Goal: Obtain resource: Obtain resource

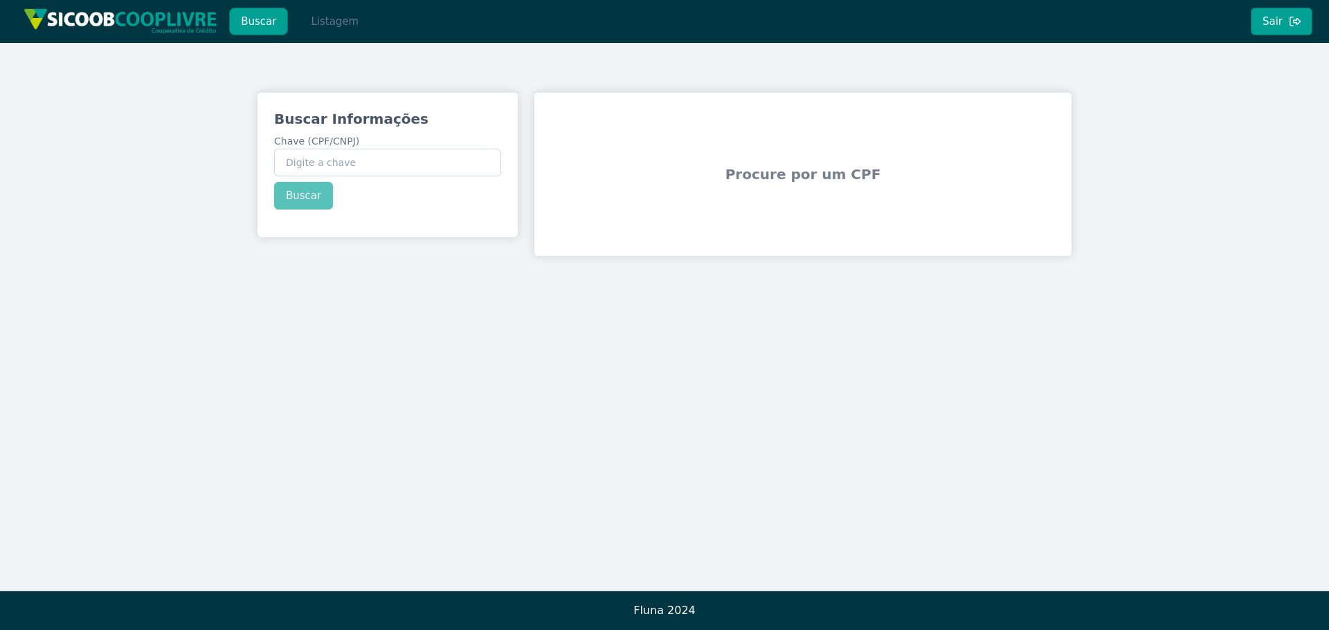
click at [299, 18] on button "Listagem" at bounding box center [334, 22] width 71 height 28
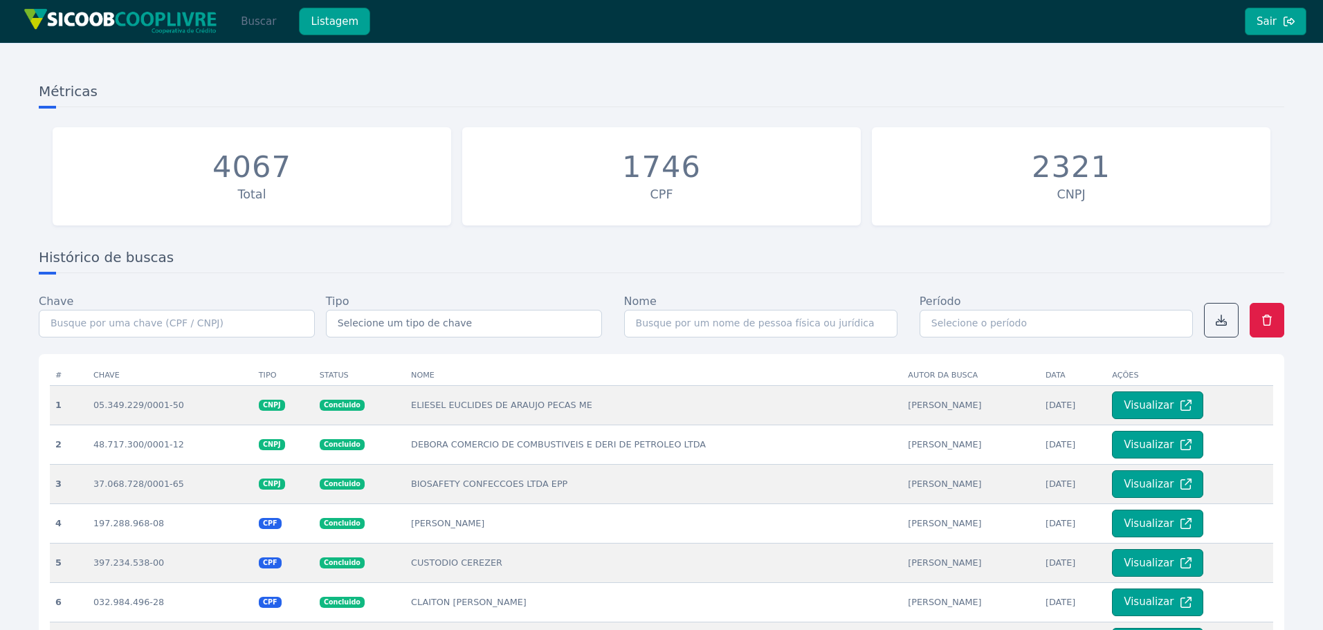
click at [258, 29] on button "Buscar" at bounding box center [258, 22] width 59 height 28
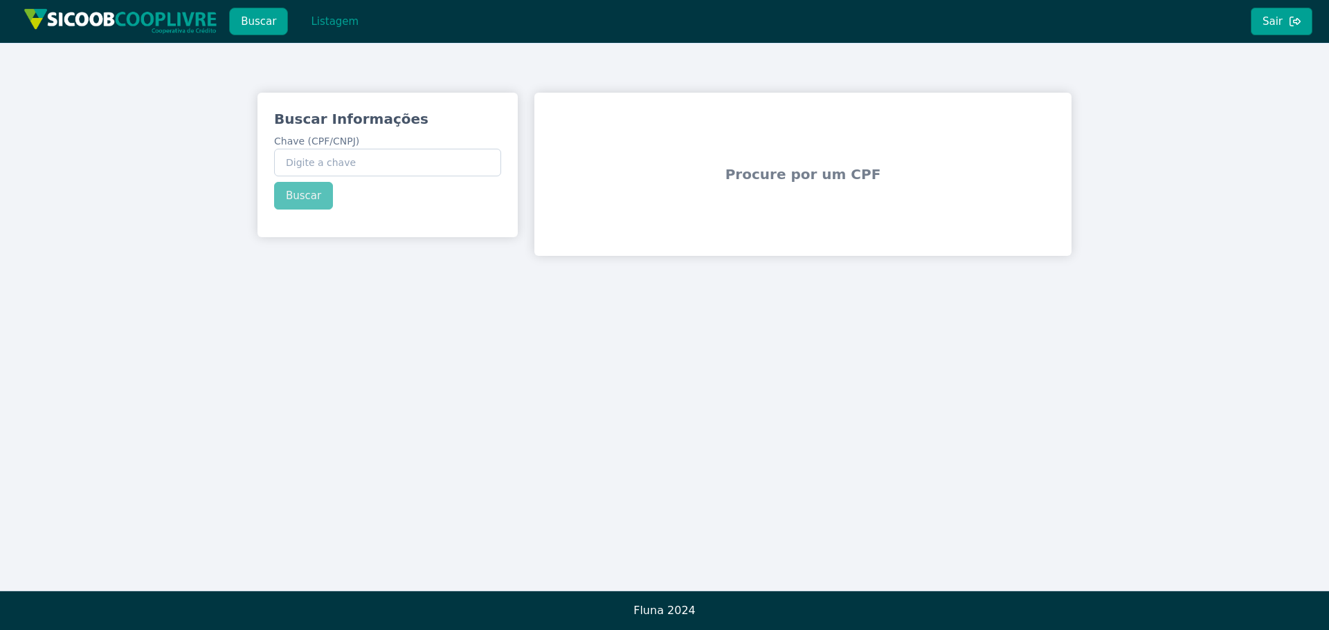
click at [779, 361] on div "Buscar Informações Chave (CPF/CNPJ) Buscar Procure por um CPF" at bounding box center [664, 317] width 1329 height 548
click at [361, 165] on input "Chave (CPF/CNPJ)" at bounding box center [387, 163] width 227 height 28
paste input "11.257.878/0001-23"
type input "11.257.878/0001-23"
click at [312, 191] on div "Buscar Informações Chave (CPF/CNPJ) 11.257.878/0001-23 Buscar" at bounding box center [387, 160] width 260 height 134
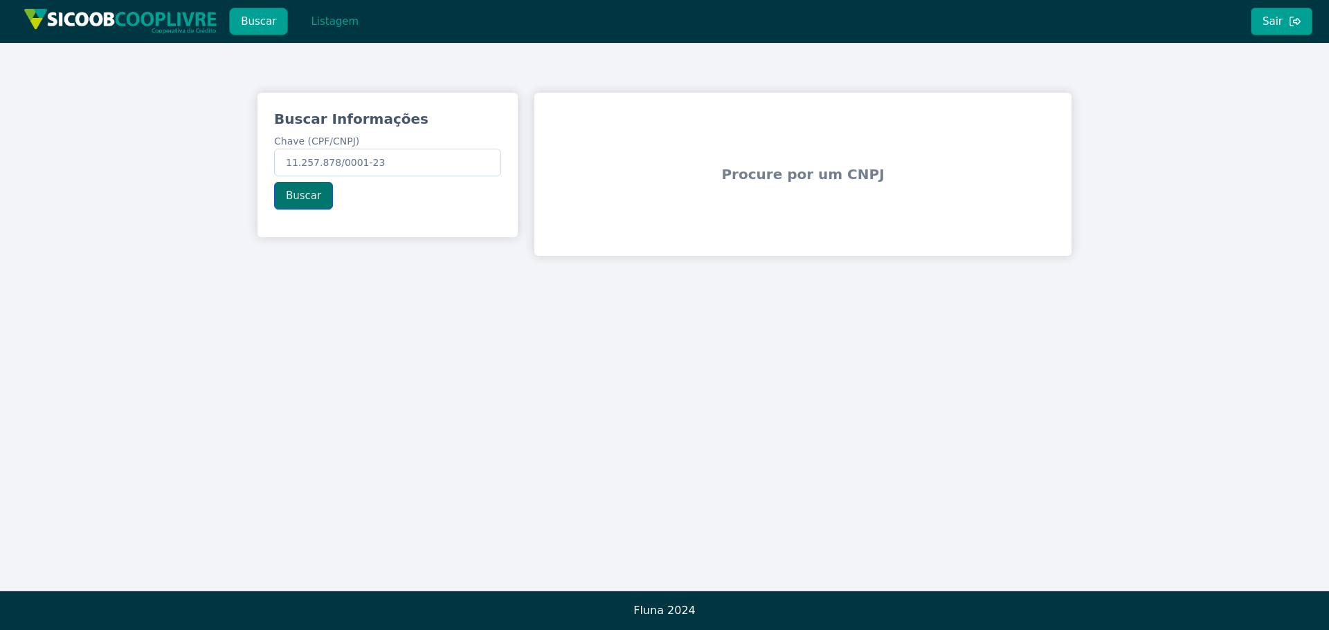
click at [307, 194] on button "Buscar" at bounding box center [303, 196] width 59 height 28
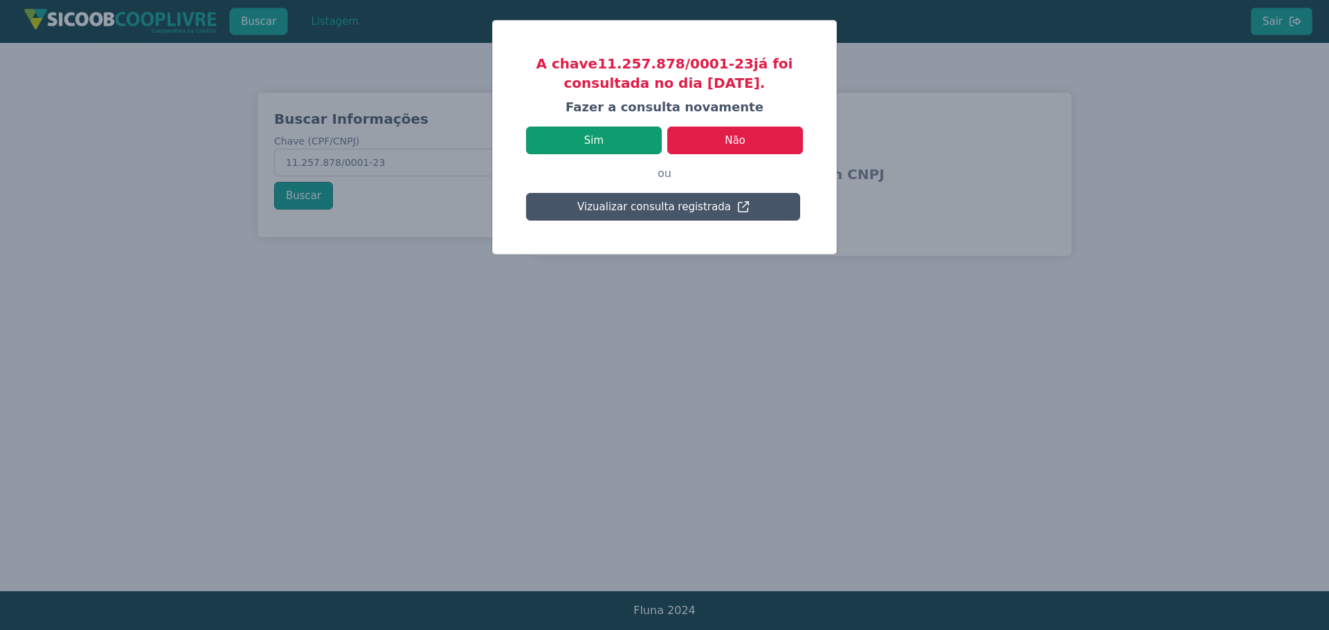
click at [588, 147] on button "Sim" at bounding box center [594, 141] width 136 height 28
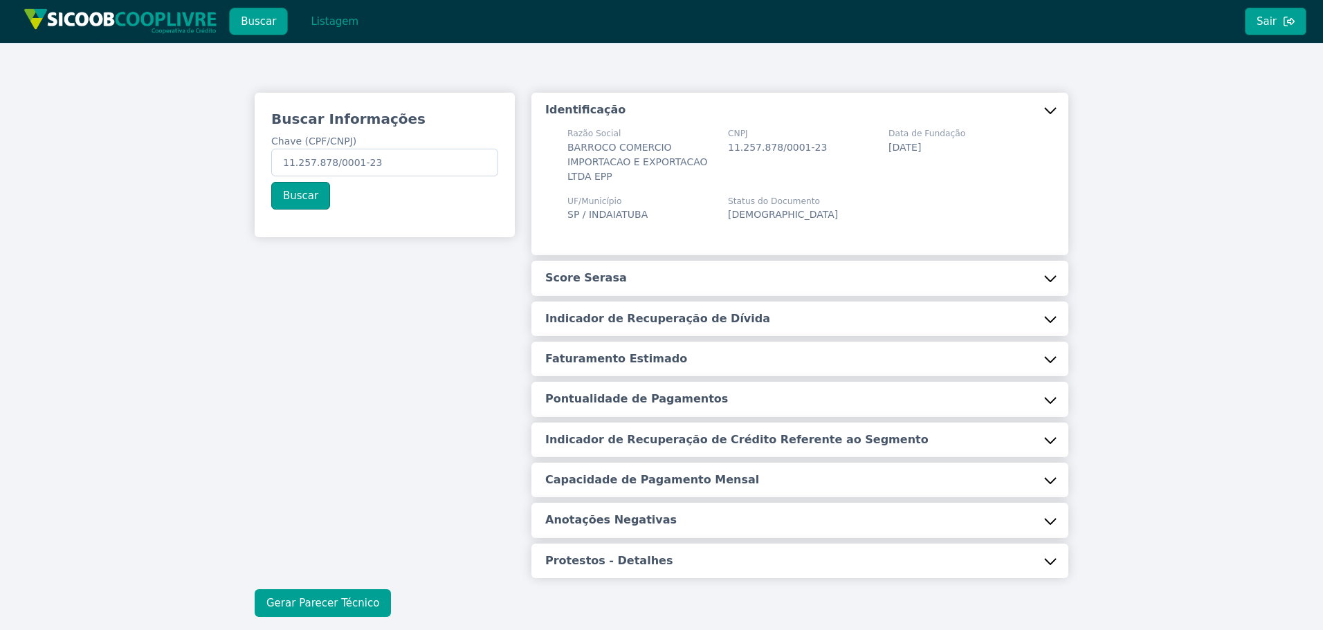
click at [295, 601] on button "Gerar Parecer Técnico" at bounding box center [323, 604] width 136 height 28
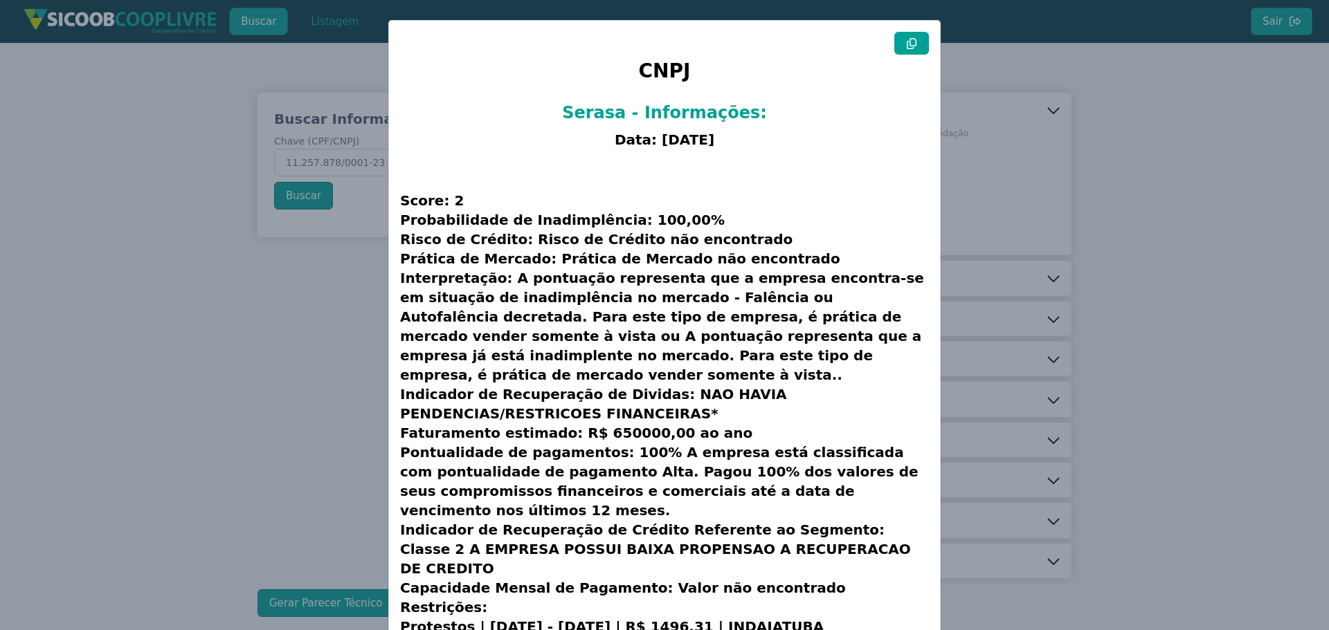
drag, startPoint x: 189, startPoint y: 345, endPoint x: 248, endPoint y: 151, distance: 202.5
click at [189, 343] on modal-container "CNPJ Serasa - Informações: Data: [DATE] Score: 2 Probabilidade de Inadimplência…" at bounding box center [664, 315] width 1329 height 630
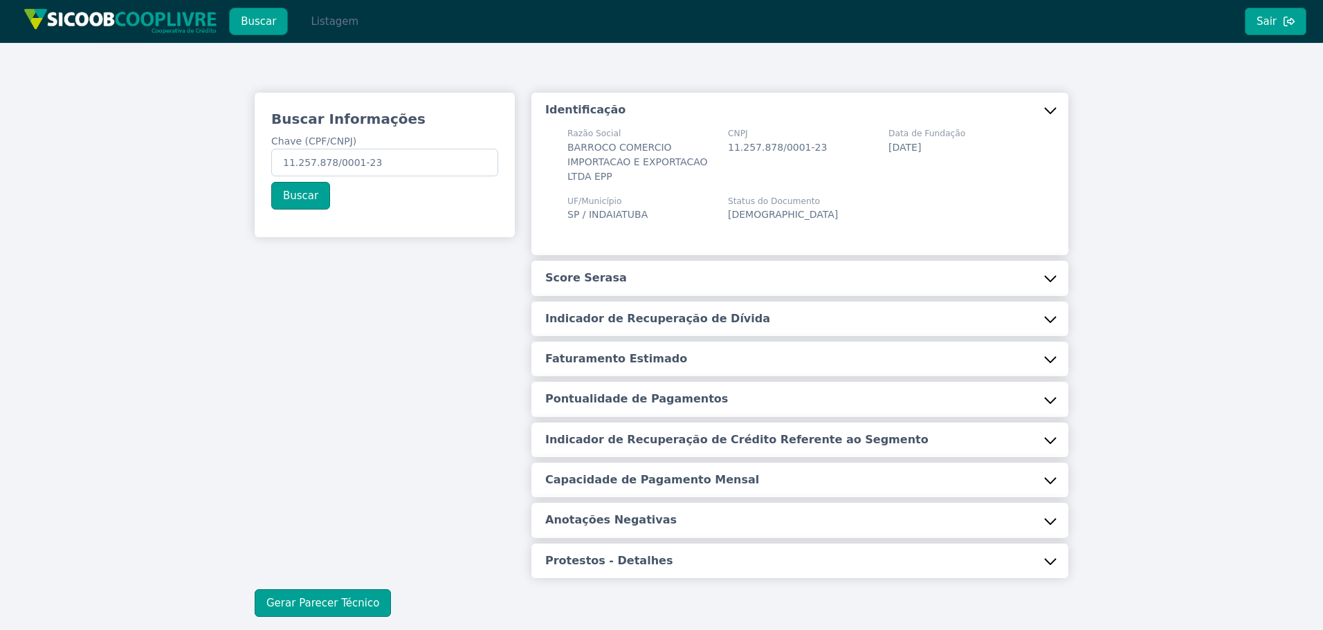
click at [318, 22] on button "Listagem" at bounding box center [334, 22] width 71 height 28
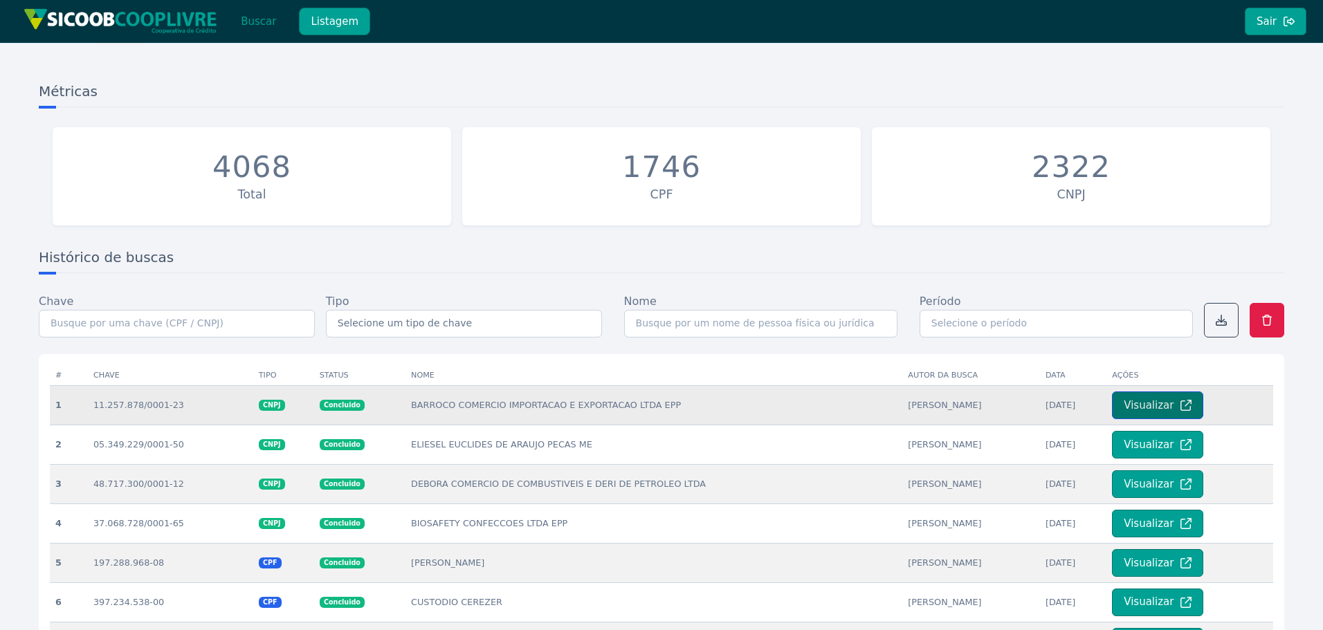
drag, startPoint x: 1139, startPoint y: 406, endPoint x: 1118, endPoint y: 406, distance: 21.5
click at [1140, 406] on button "Visualizar" at bounding box center [1157, 406] width 91 height 28
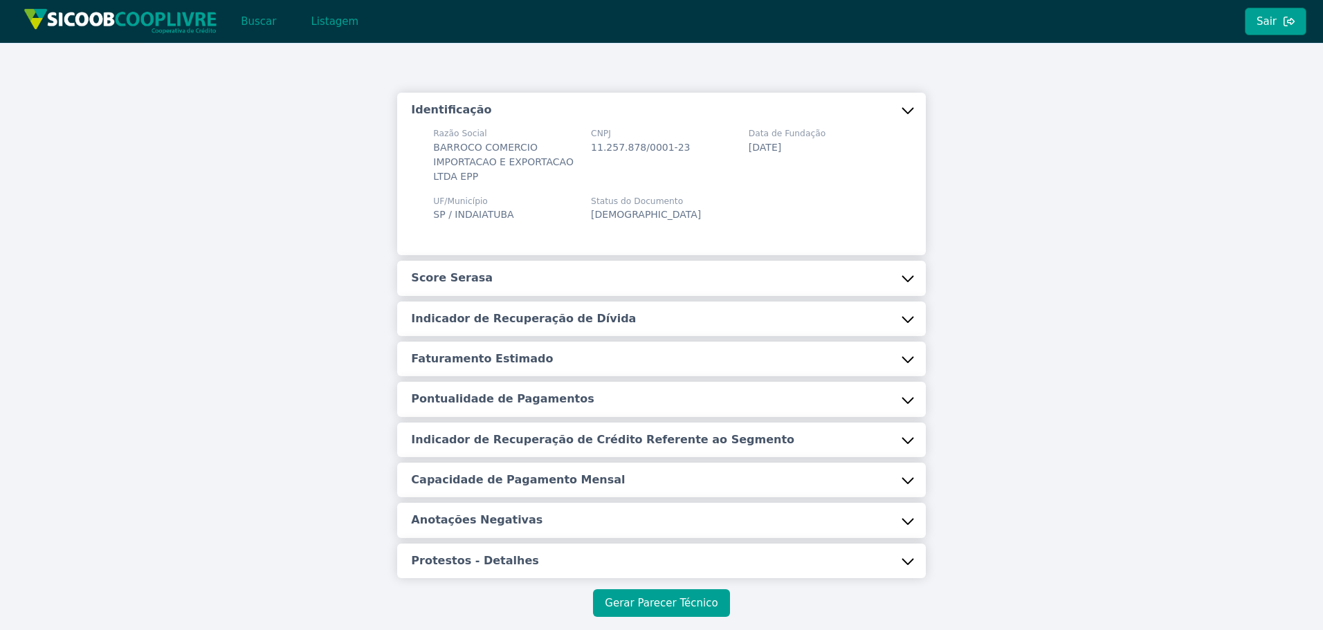
click at [642, 597] on button "Gerar Parecer Técnico" at bounding box center [661, 604] width 136 height 28
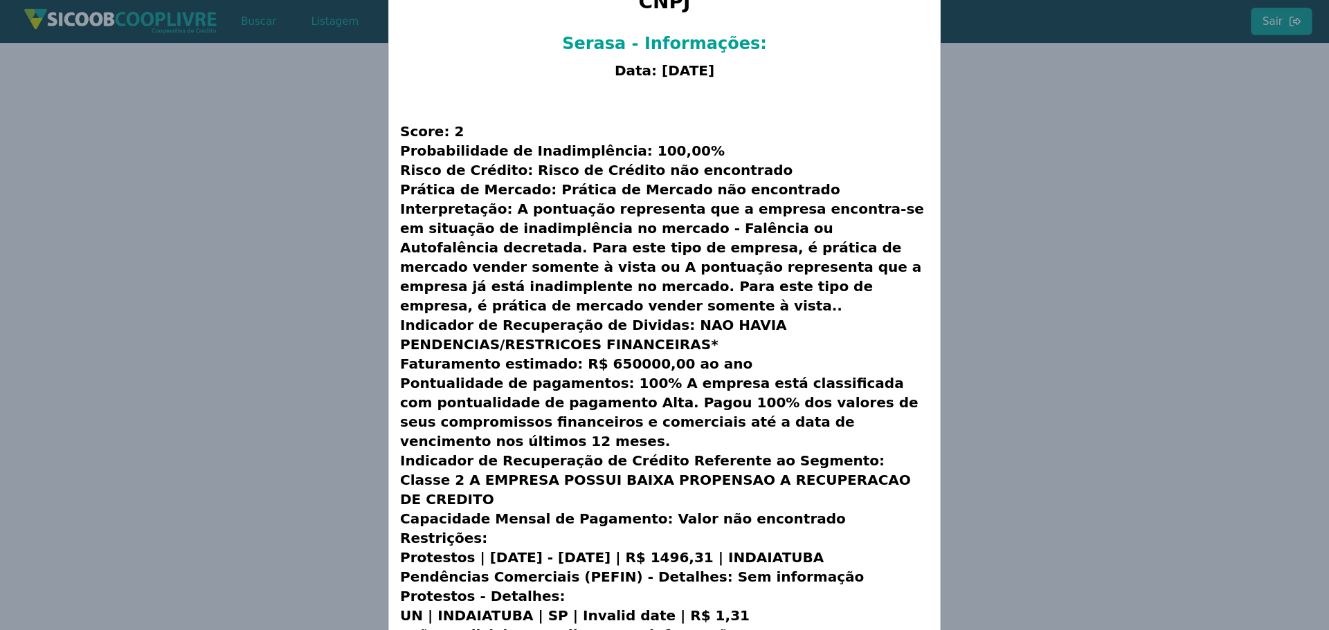
scroll to position [93, 0]
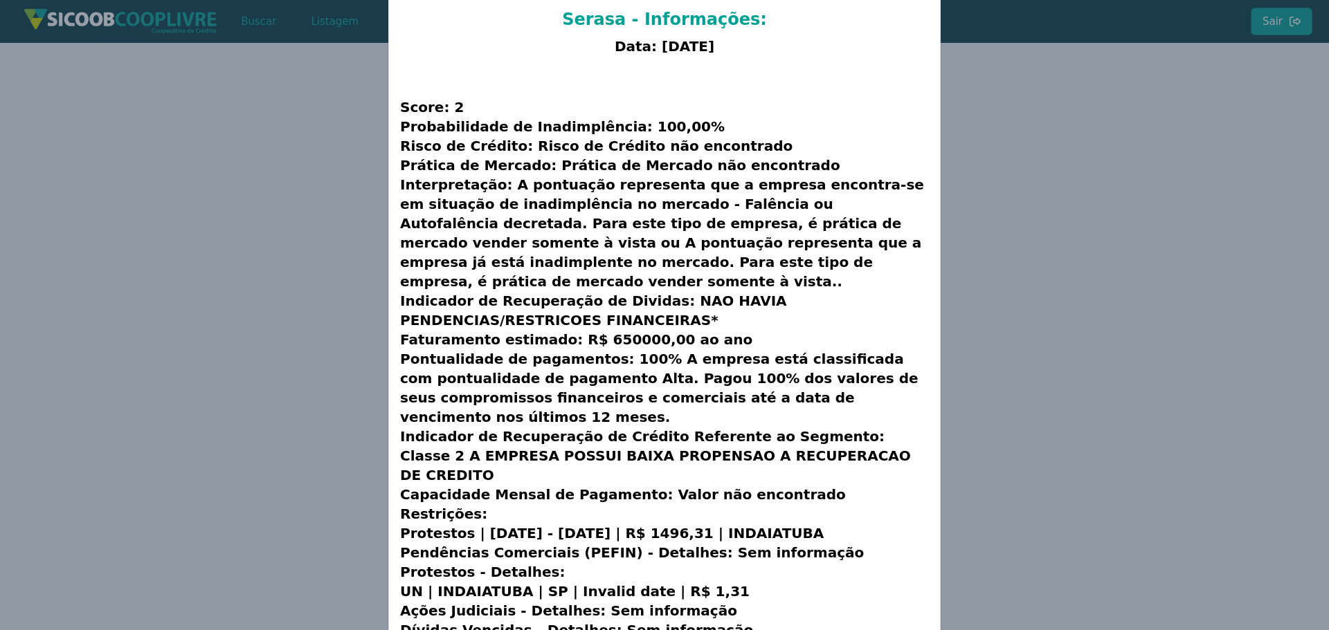
click at [219, 367] on modal-container "CNPJ Serasa - Informações: Data: [DATE] Score: 2 Probabilidade de Inadimplência…" at bounding box center [664, 315] width 1329 height 630
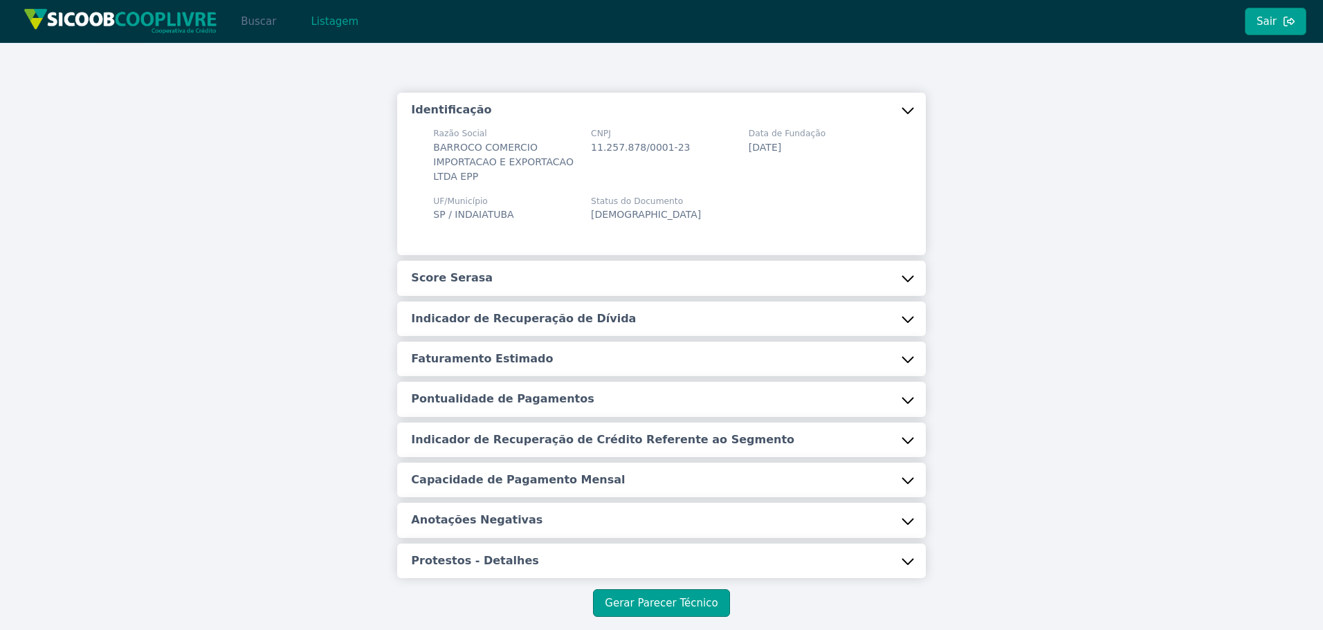
click at [264, 21] on button "Buscar" at bounding box center [258, 22] width 59 height 28
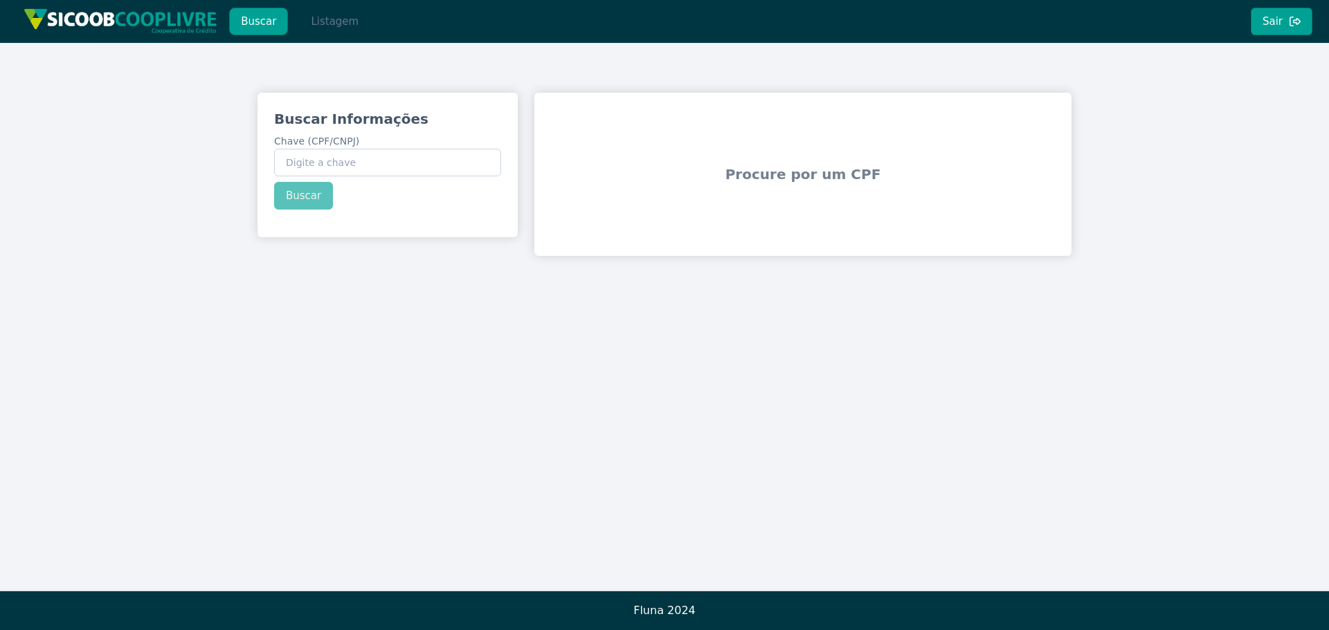
click at [335, 30] on button "Listagem" at bounding box center [334, 22] width 71 height 28
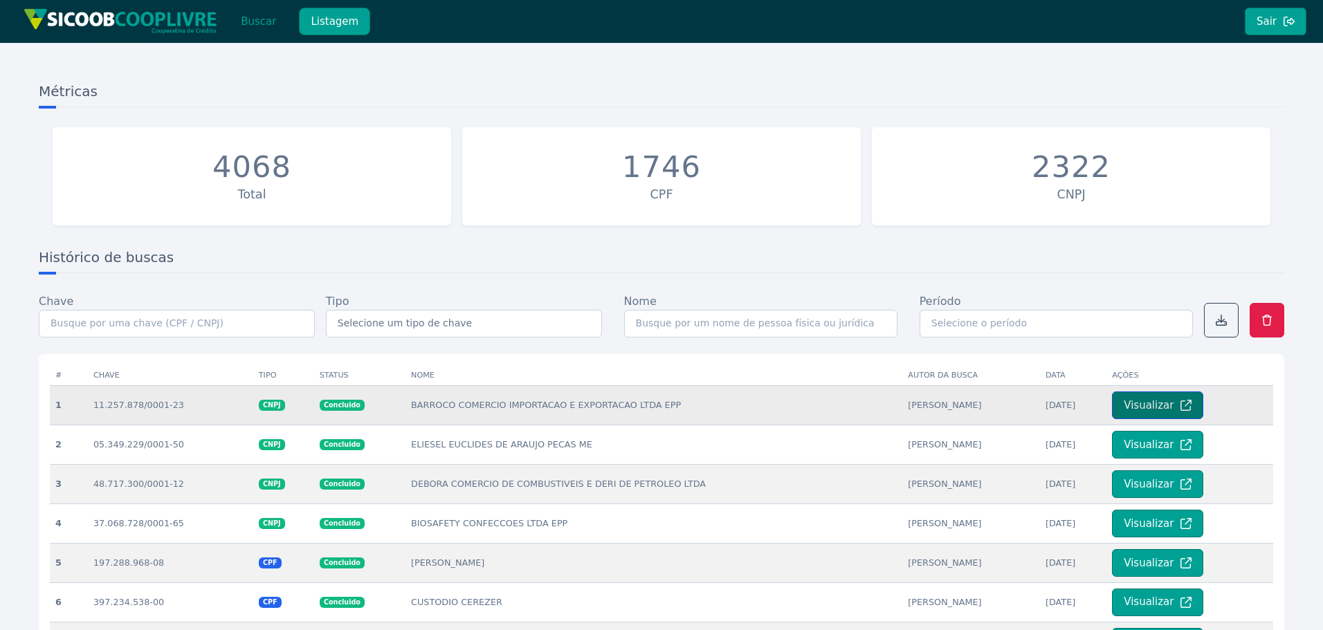
click at [1170, 402] on button "Visualizar" at bounding box center [1157, 406] width 91 height 28
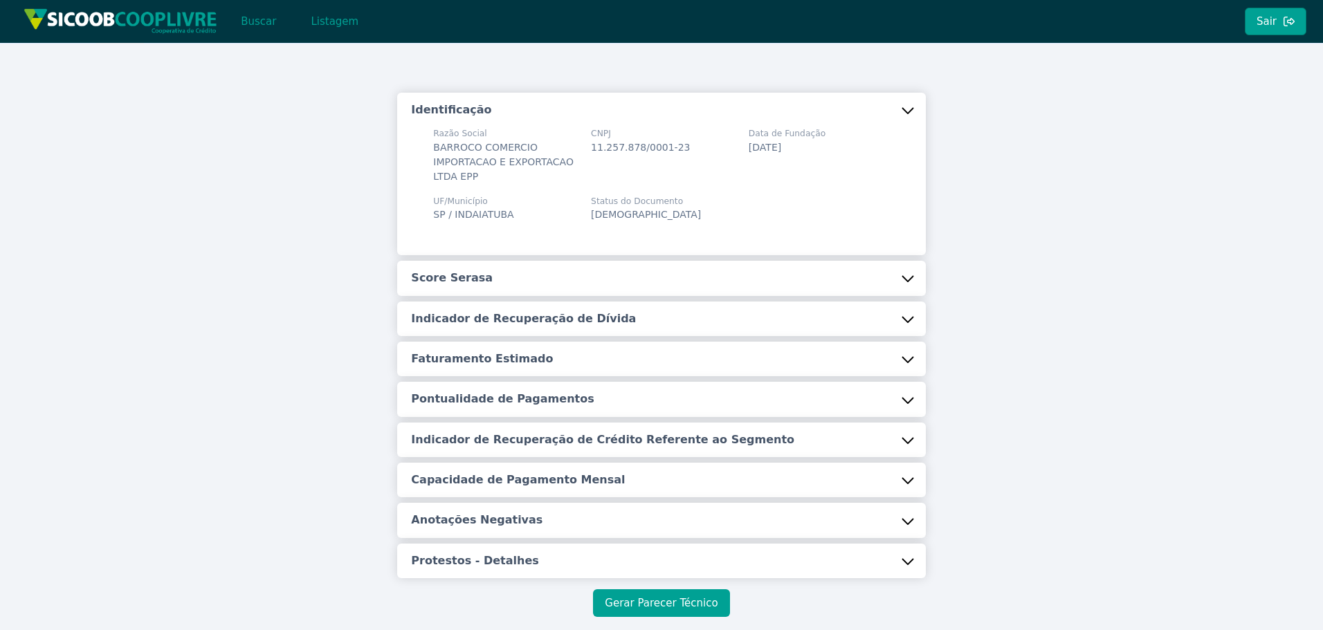
click at [661, 608] on button "Gerar Parecer Técnico" at bounding box center [661, 604] width 136 height 28
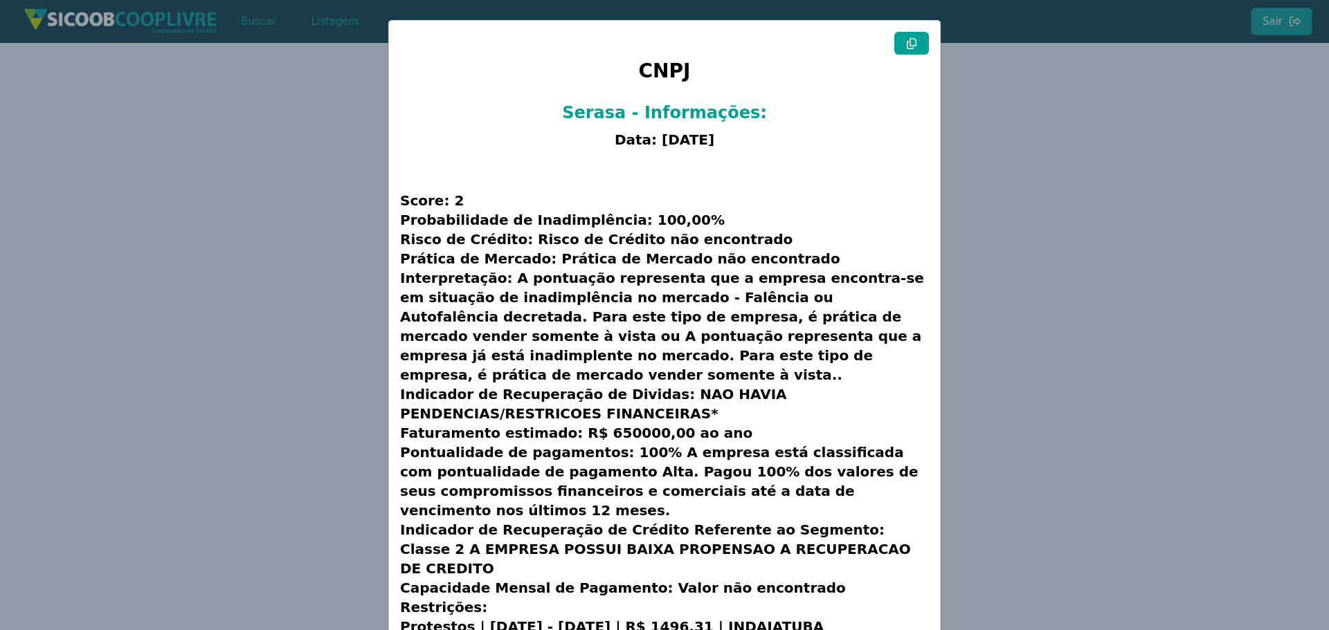
click at [285, 484] on modal-container "CNPJ Serasa - Informações: Data: [DATE] Score: 2 Probabilidade de Inadimplência…" at bounding box center [664, 315] width 1329 height 630
